Goal: Task Accomplishment & Management: Manage account settings

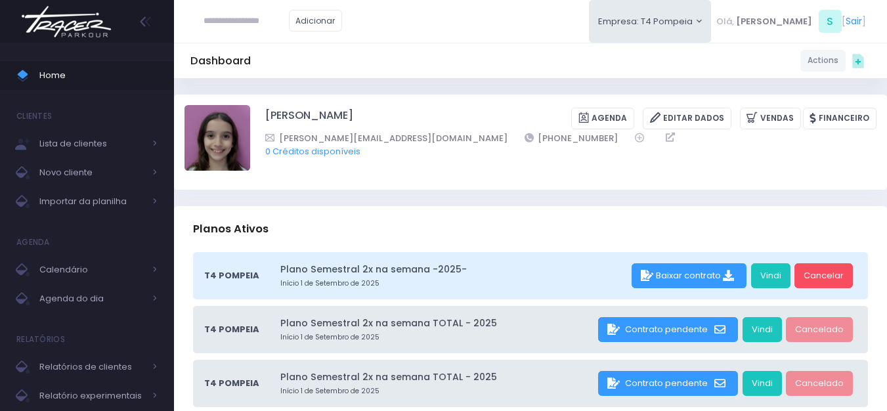
scroll to position [197, 0]
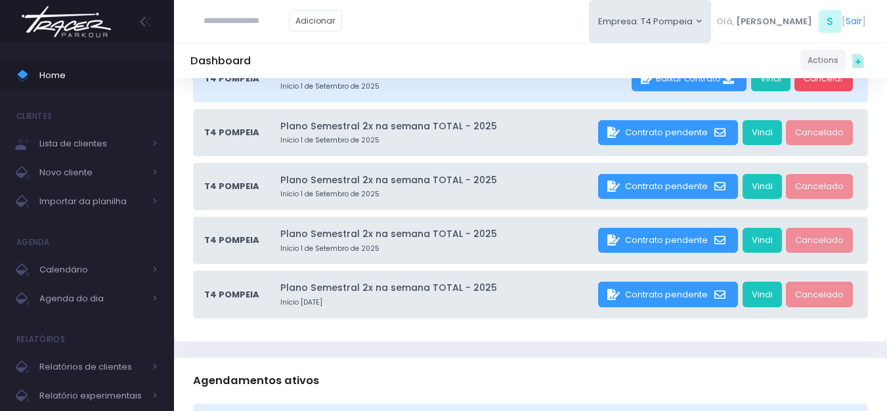
drag, startPoint x: 67, startPoint y: 24, endPoint x: 57, endPoint y: 22, distance: 10.2
click at [65, 23] on img at bounding box center [66, 22] width 100 height 46
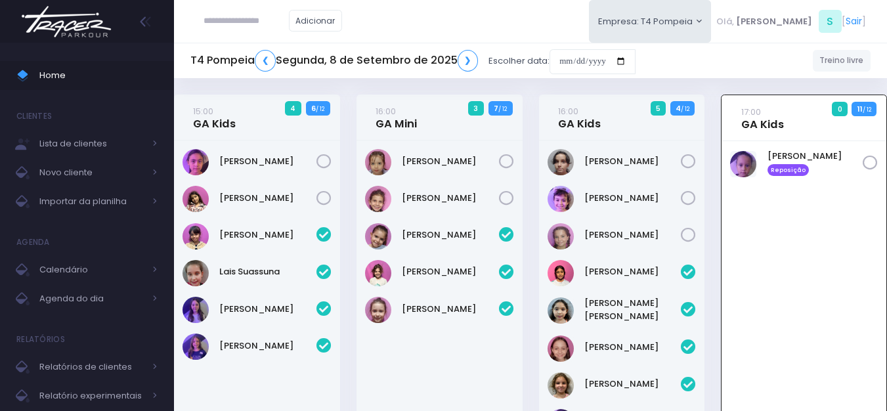
scroll to position [95, 0]
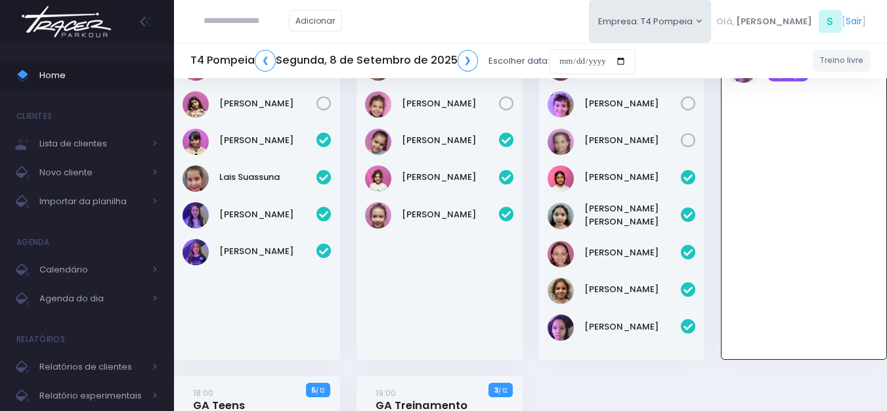
click at [71, 37] on img at bounding box center [66, 22] width 100 height 46
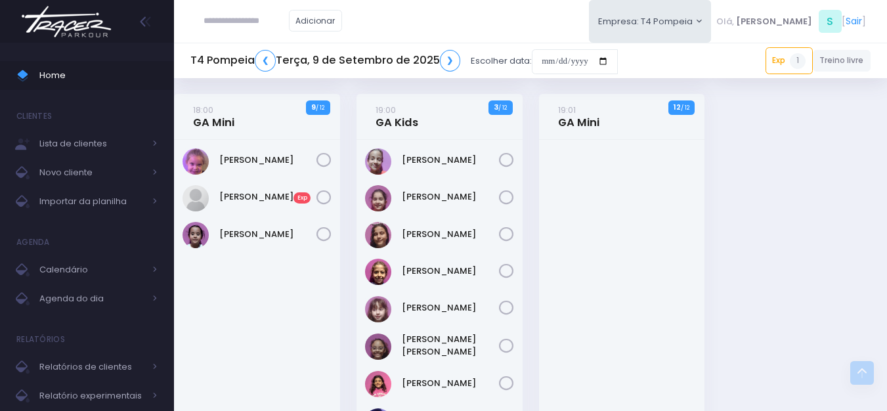
scroll to position [460, 0]
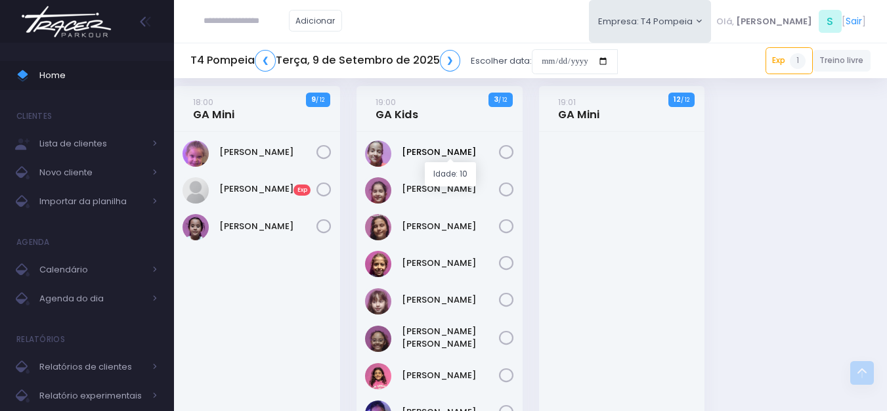
drag, startPoint x: 427, startPoint y: 152, endPoint x: 444, endPoint y: 119, distance: 36.4
click at [427, 151] on link "Veridiana Jansen" at bounding box center [450, 152] width 97 height 13
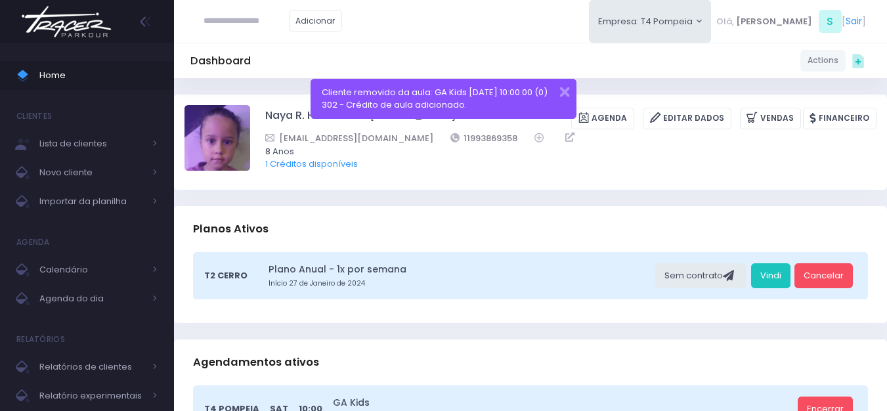
click at [52, 23] on img at bounding box center [66, 22] width 100 height 46
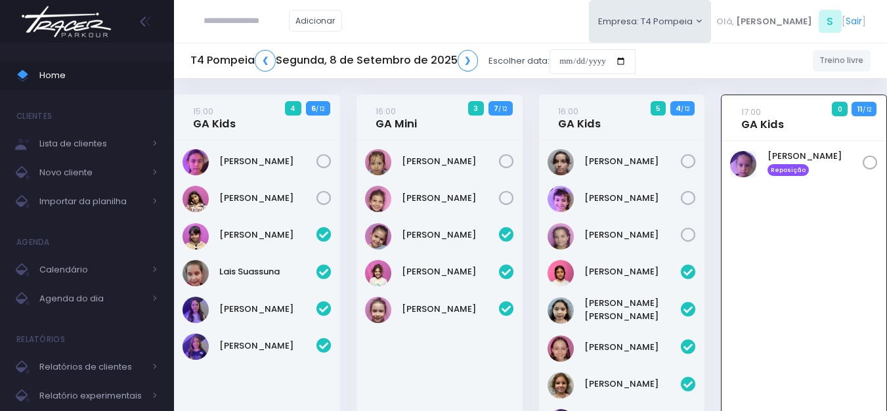
scroll to position [95, 0]
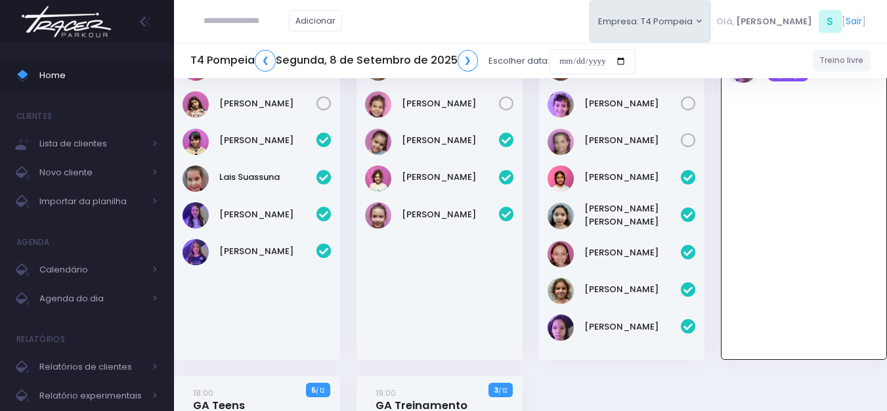
click at [80, 27] on img at bounding box center [66, 22] width 100 height 46
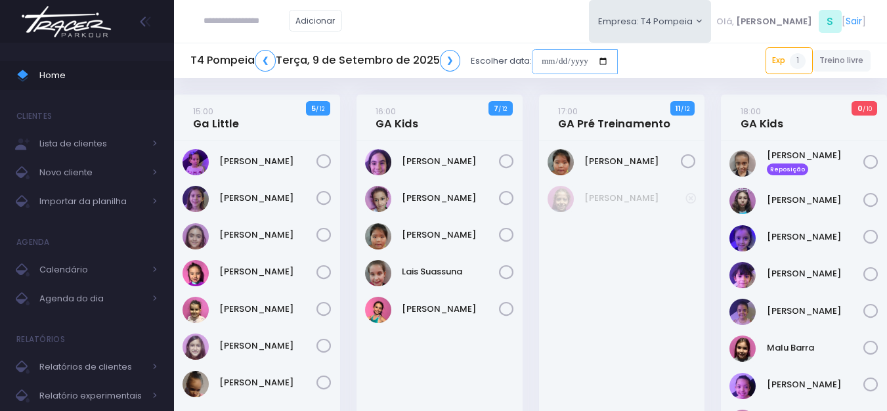
click at [587, 59] on input "date" at bounding box center [575, 61] width 86 height 25
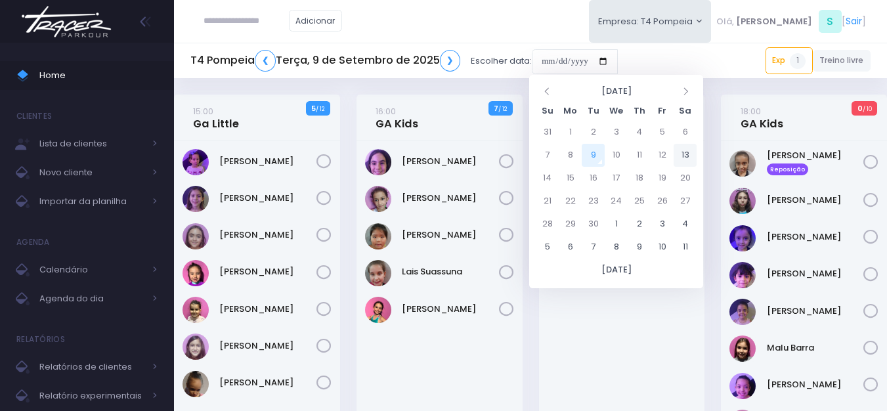
click at [681, 157] on td "13" at bounding box center [685, 155] width 23 height 23
type input "**********"
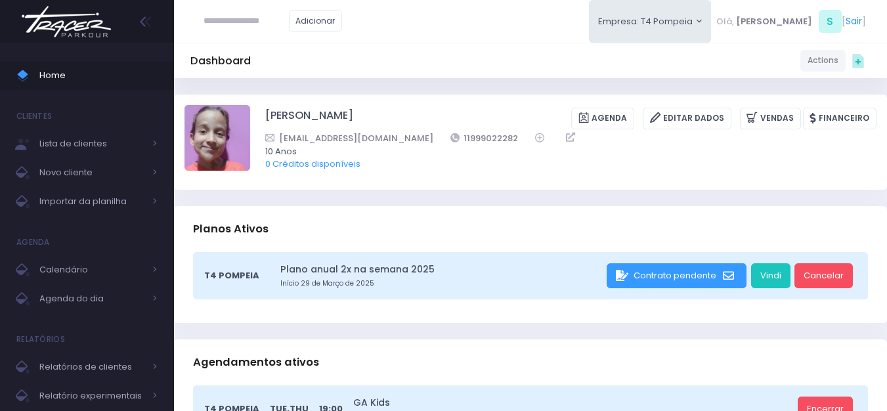
scroll to position [197, 0]
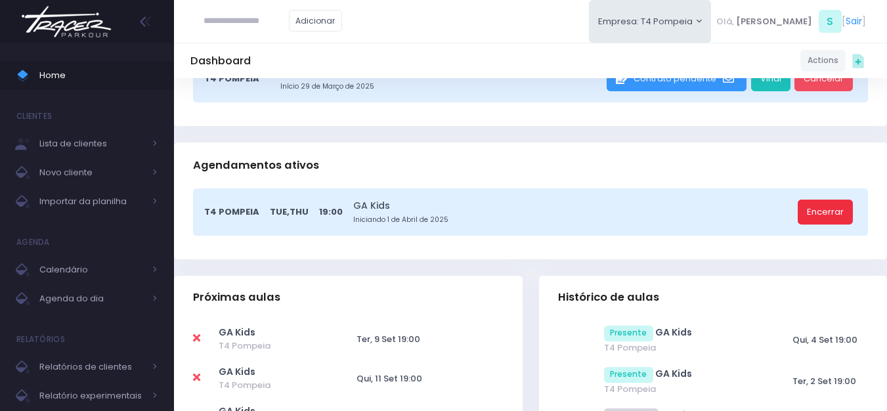
click at [828, 222] on link "Encerrar" at bounding box center [825, 212] width 55 height 25
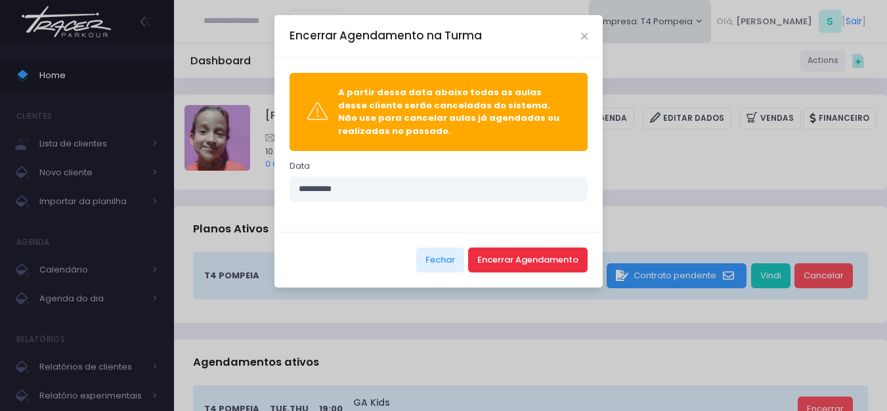
click at [508, 257] on button "Encerrar Agendamento" at bounding box center [527, 260] width 119 height 25
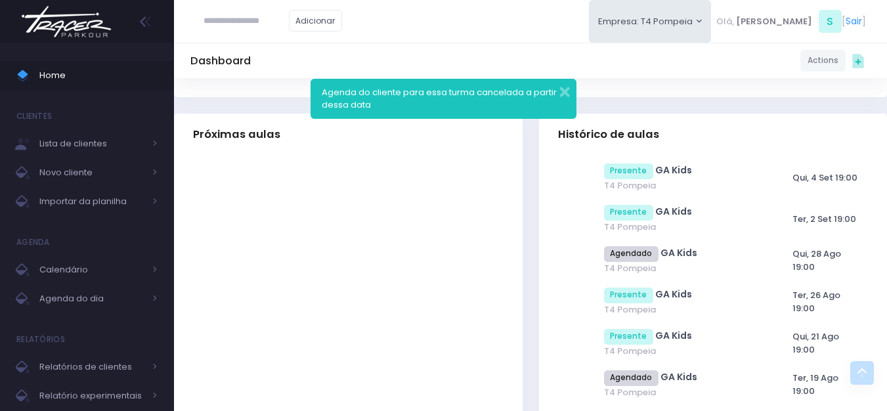
scroll to position [328, 0]
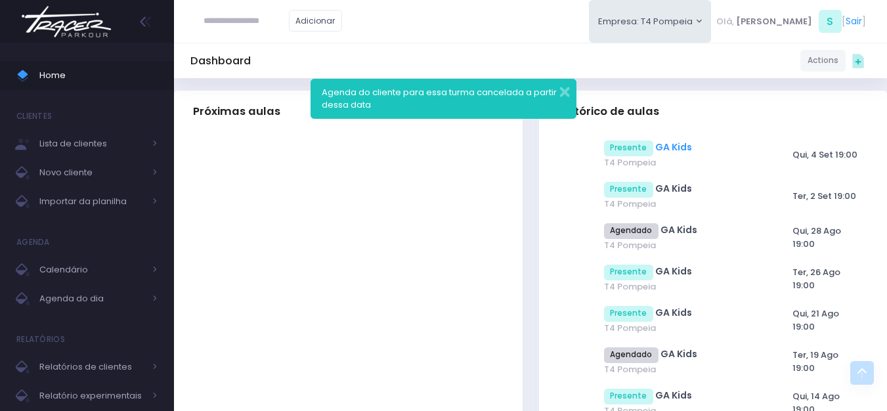
click at [669, 147] on link "GA Kids" at bounding box center [673, 147] width 37 height 13
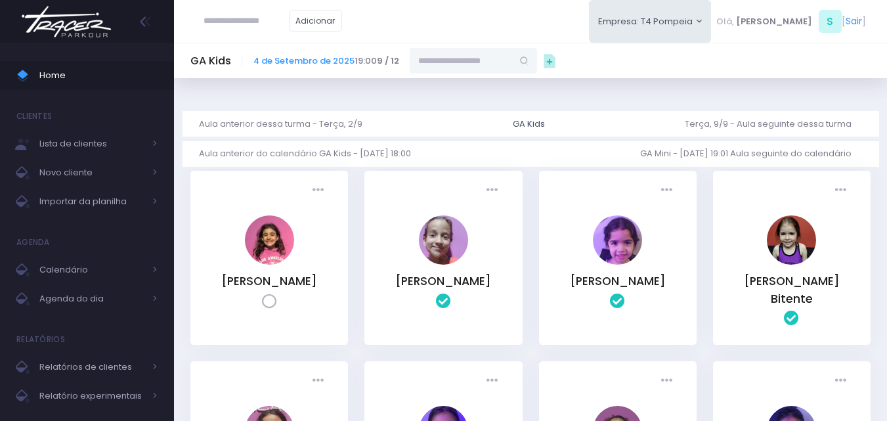
click at [483, 63] on input "text" at bounding box center [461, 60] width 102 height 25
click at [323, 66] on link "4 de Setembro de 2025" at bounding box center [303, 60] width 101 height 12
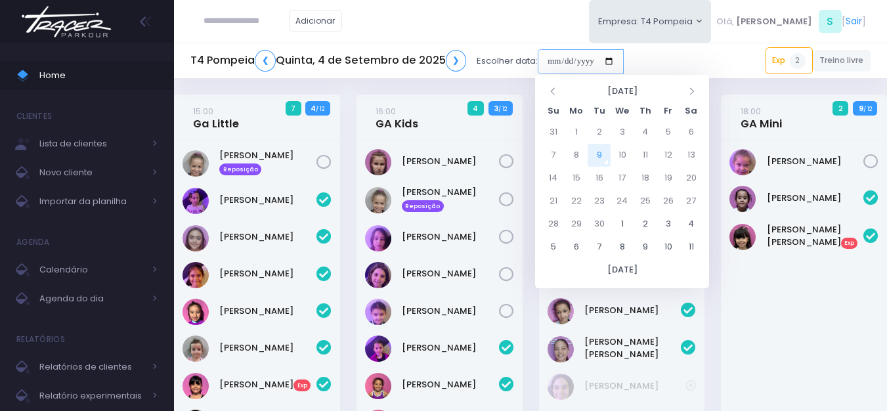
click at [582, 60] on input "date" at bounding box center [581, 61] width 86 height 25
click at [646, 158] on td "11" at bounding box center [645, 155] width 23 height 23
type input "**********"
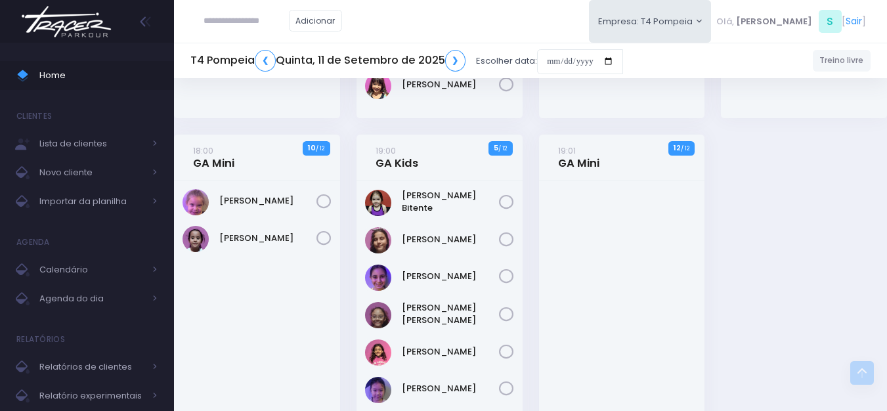
scroll to position [290, 0]
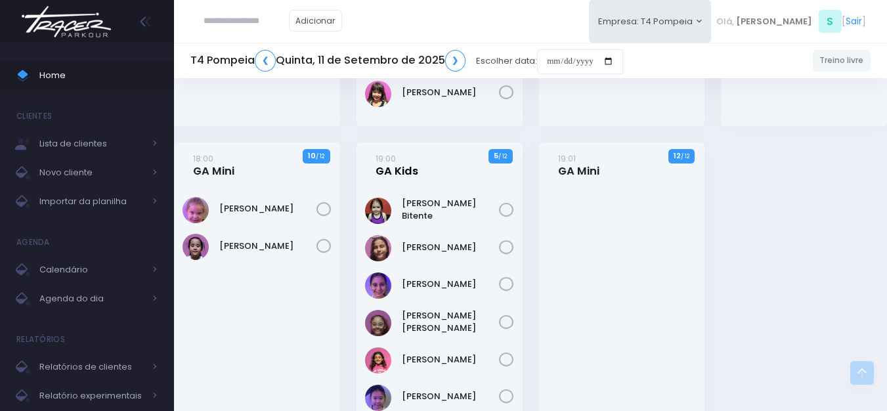
click at [397, 177] on link "19:00 GA Kids" at bounding box center [397, 165] width 43 height 26
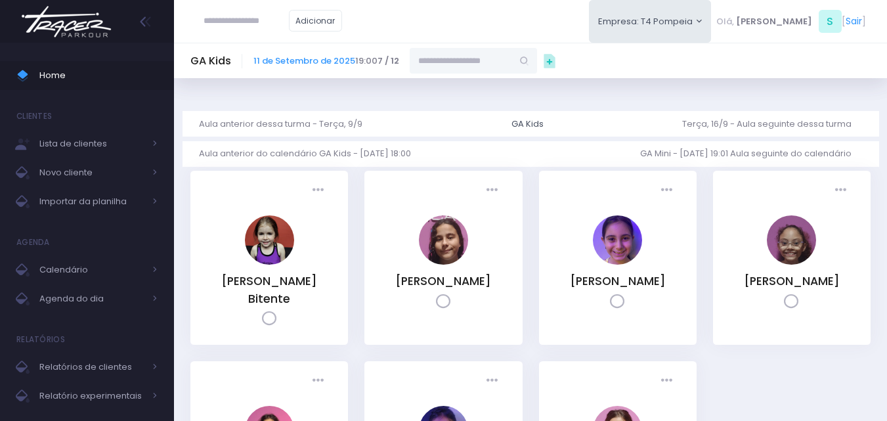
click at [456, 54] on input "text" at bounding box center [461, 60] width 102 height 25
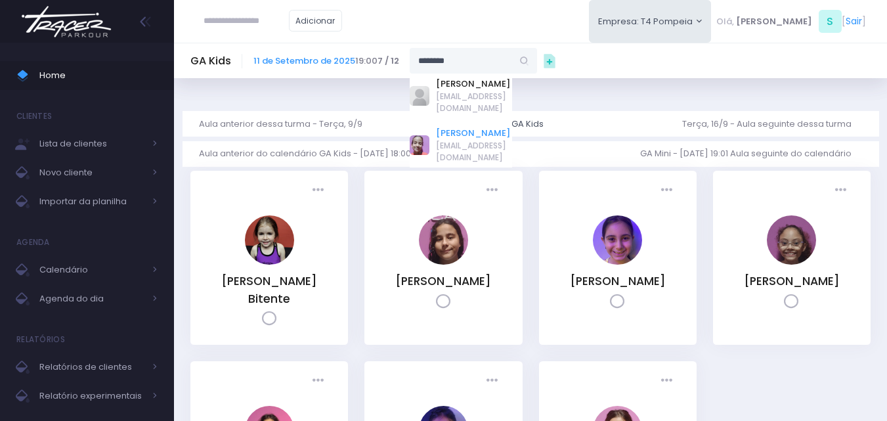
click at [485, 127] on link "Veridiana Jansen" at bounding box center [474, 133] width 76 height 13
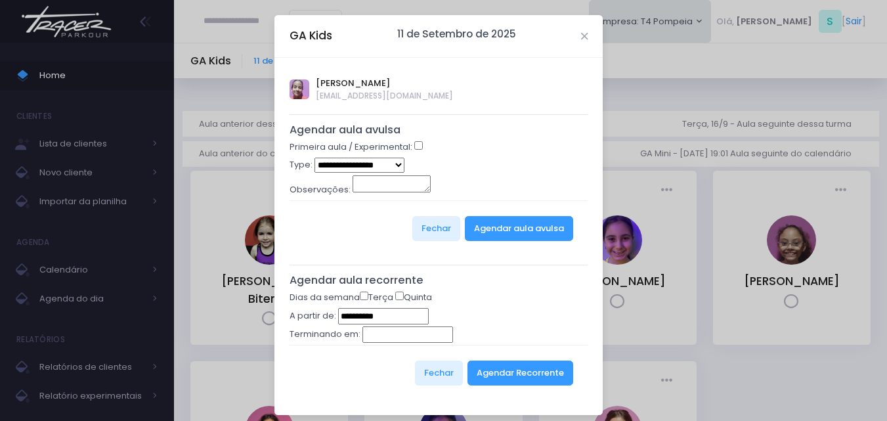
type input "**********"
click at [496, 382] on button "Agendar Recorrente" at bounding box center [520, 372] width 106 height 25
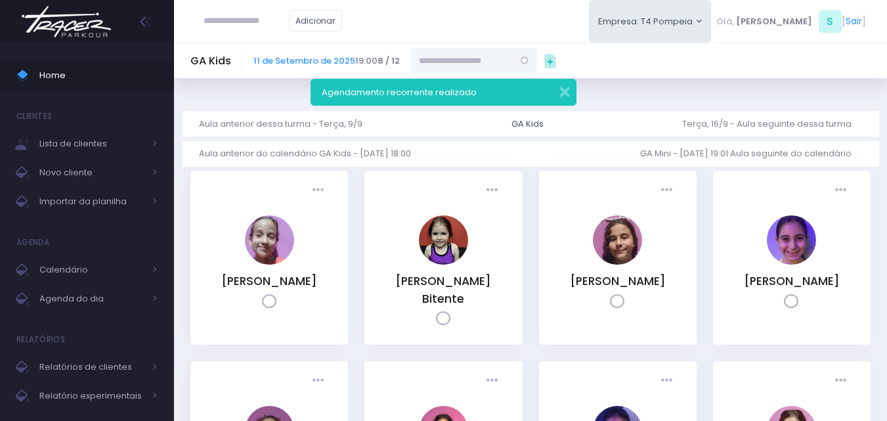
click at [68, 14] on img at bounding box center [66, 22] width 100 height 46
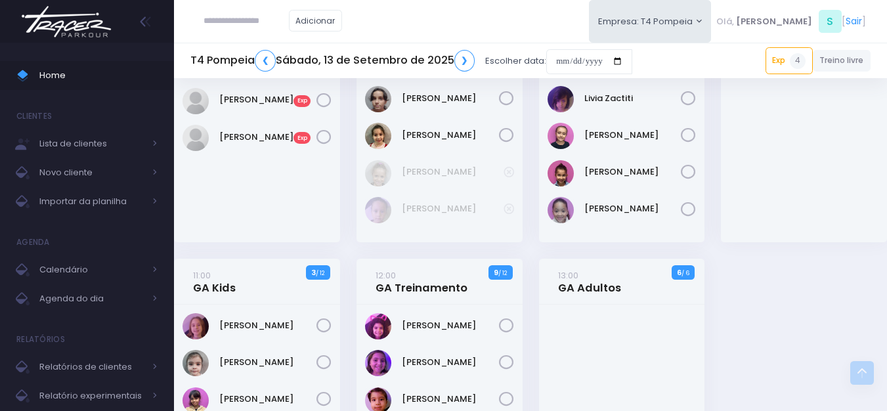
scroll to position [328, 0]
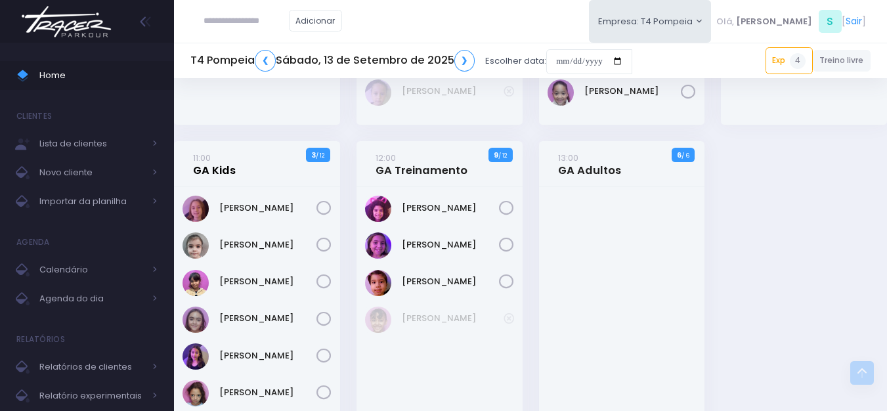
click at [228, 173] on link "11:00 GA Kids" at bounding box center [214, 164] width 43 height 26
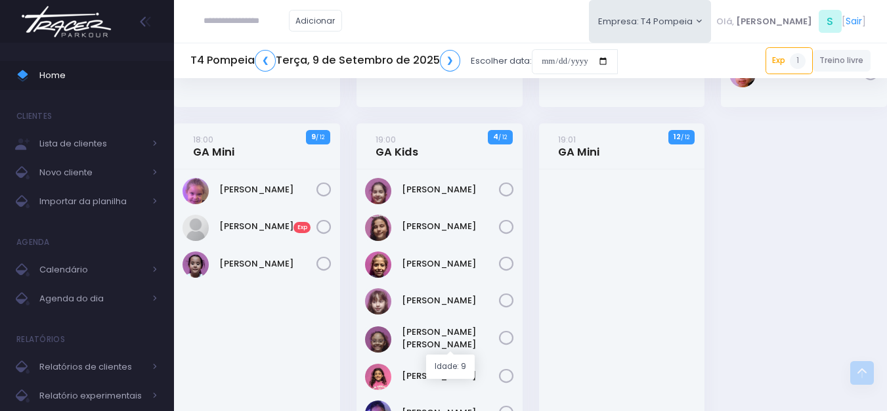
scroll to position [412, 0]
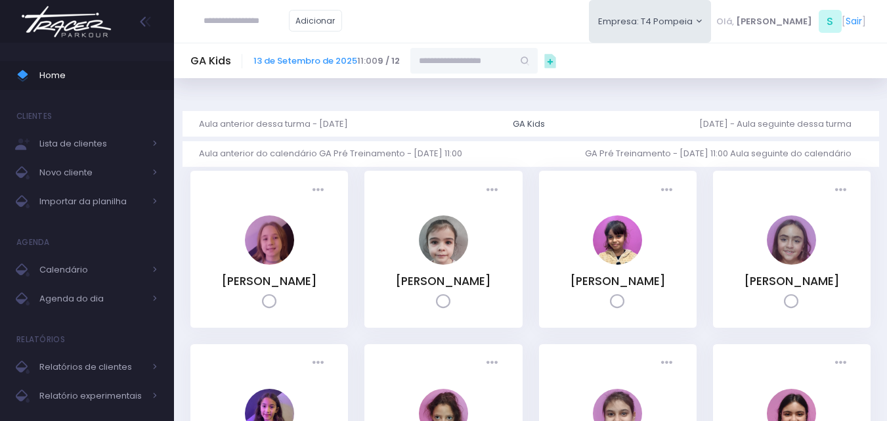
click at [482, 65] on input "text" at bounding box center [461, 60] width 102 height 25
click at [488, 127] on link "[PERSON_NAME]" at bounding box center [475, 133] width 76 height 13
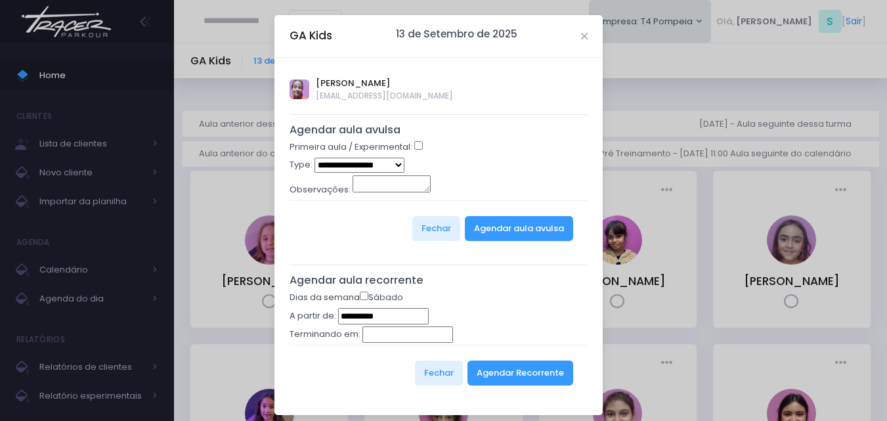
type input "**********"
click at [500, 381] on button "Agendar Recorrente" at bounding box center [520, 372] width 106 height 25
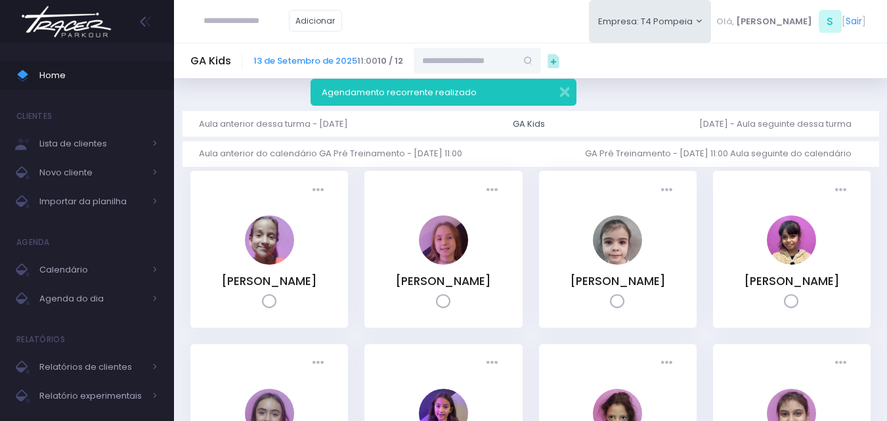
click at [54, 22] on img at bounding box center [66, 22] width 100 height 46
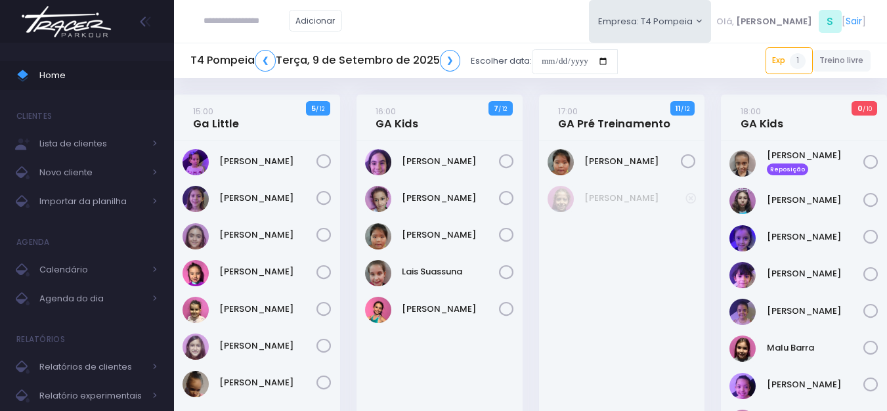
click at [87, 34] on img at bounding box center [66, 22] width 100 height 46
